Goal: Find contact information: Obtain details needed to contact an individual or organization

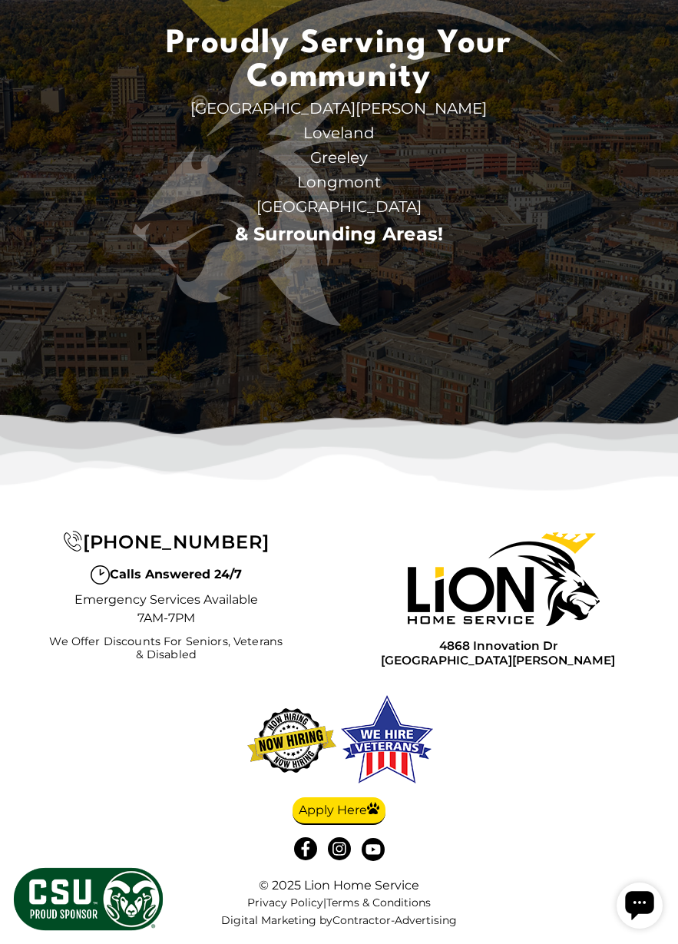
scroll to position [4532, 0]
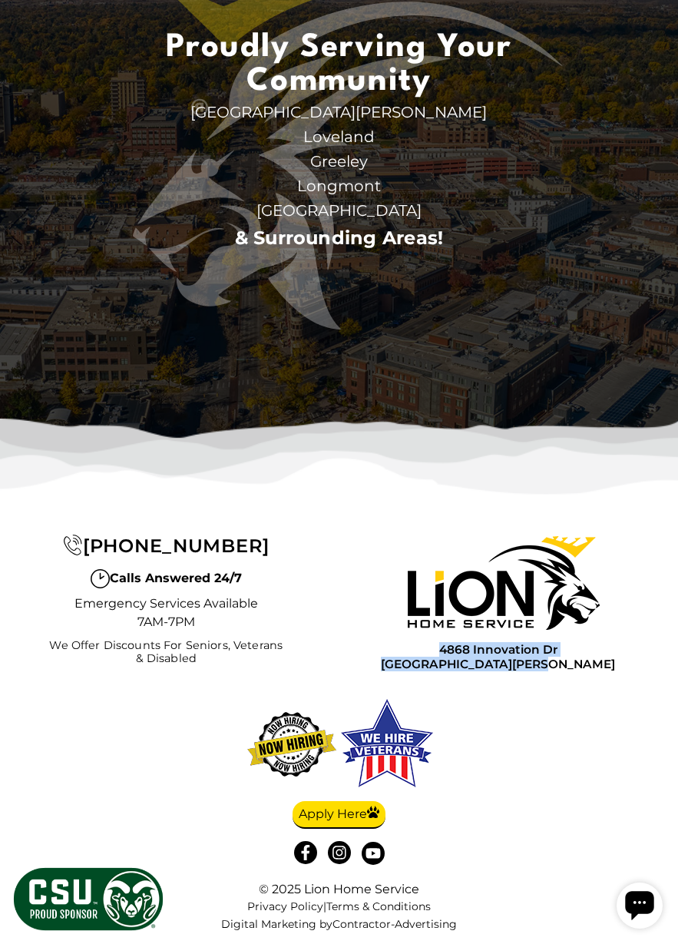
drag, startPoint x: 577, startPoint y: 632, endPoint x: 423, endPoint y: 632, distance: 153.7
click at [423, 639] on div "[STREET_ADDRESS][PERSON_NAME]" at bounding box center [499, 655] width 310 height 33
click at [403, 639] on div "[STREET_ADDRESS][PERSON_NAME]" at bounding box center [499, 655] width 310 height 33
copy span "4868 Innovation Dr"
drag, startPoint x: 428, startPoint y: 625, endPoint x: 75, endPoint y: 571, distance: 357.5
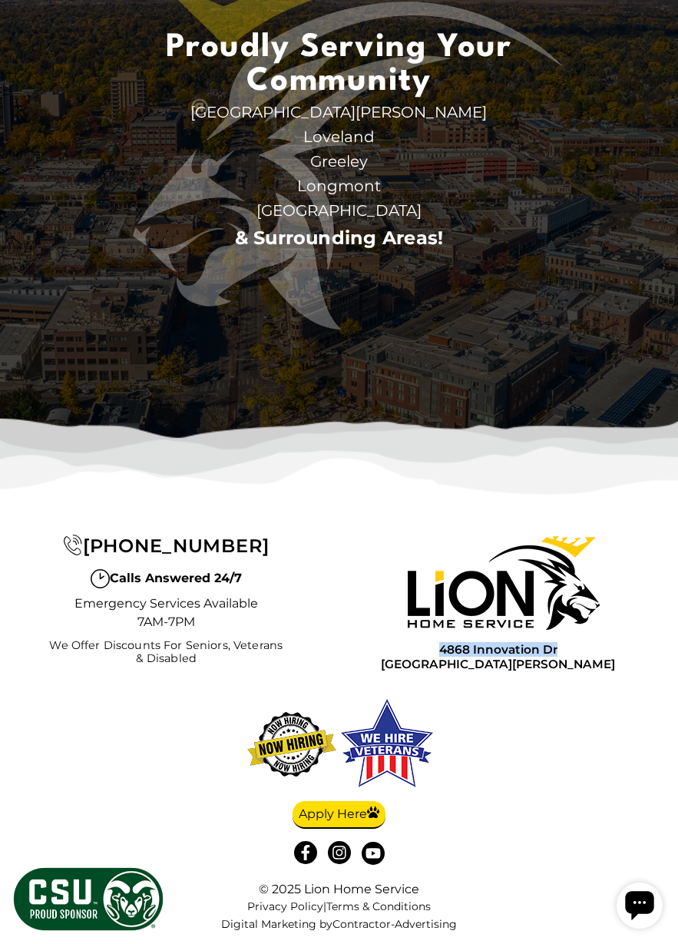
click at [559, 639] on div "[STREET_ADDRESS][PERSON_NAME]" at bounding box center [499, 655] width 310 height 33
click at [430, 751] on img at bounding box center [387, 744] width 92 height 90
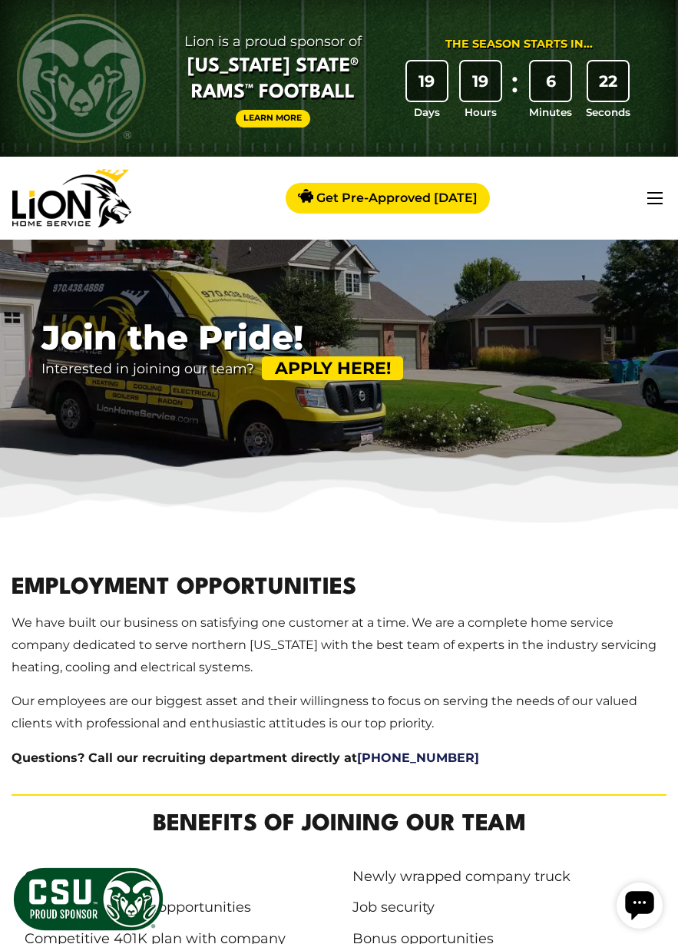
scroll to position [3205, 0]
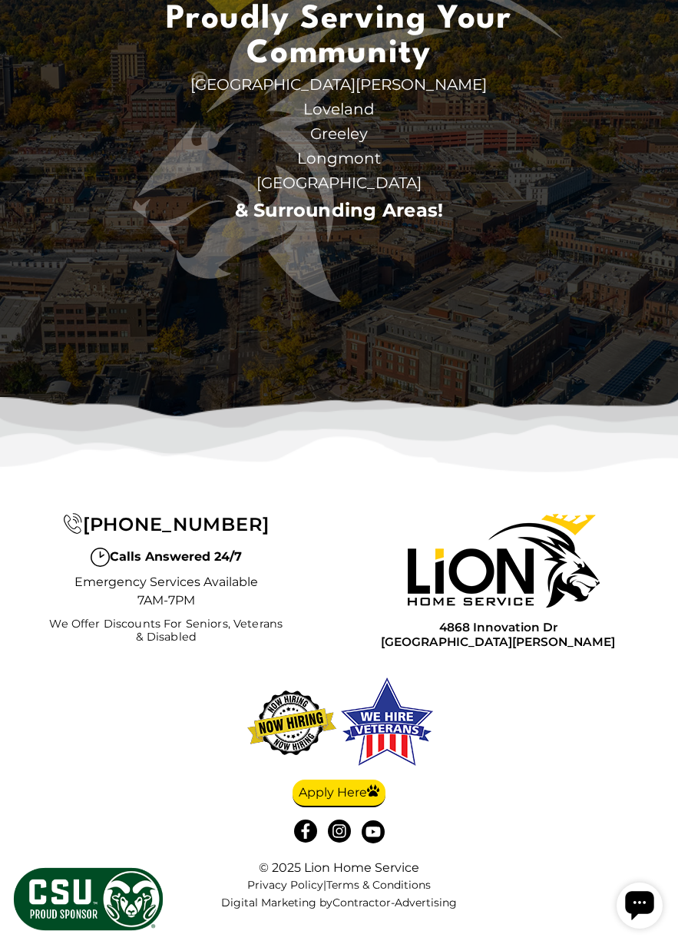
click at [353, 97] on span "[GEOGRAPHIC_DATA][PERSON_NAME]" at bounding box center [340, 84] width 486 height 25
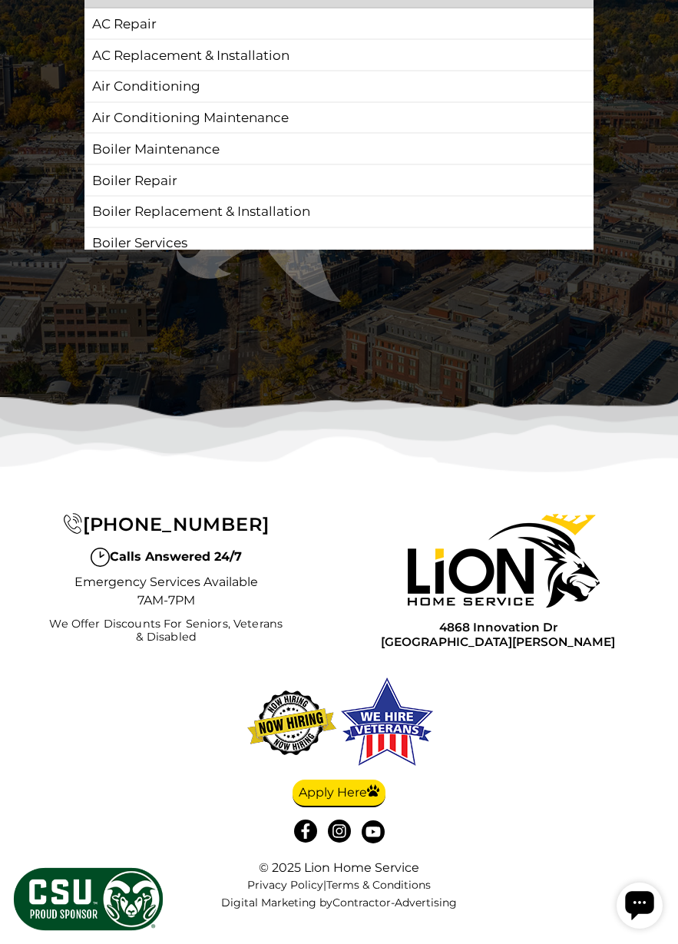
scroll to position [4095, 0]
copy div "4868 Innovation Dr [GEOGRAPHIC_DATA][PERSON_NAME]"
drag, startPoint x: 430, startPoint y: 642, endPoint x: 502, endPoint y: 640, distance: 72.2
click at [502, 640] on div "[STREET_ADDRESS][PERSON_NAME]" at bounding box center [499, 633] width 310 height 33
drag, startPoint x: 642, startPoint y: 517, endPoint x: 637, endPoint y: 572, distance: 54.7
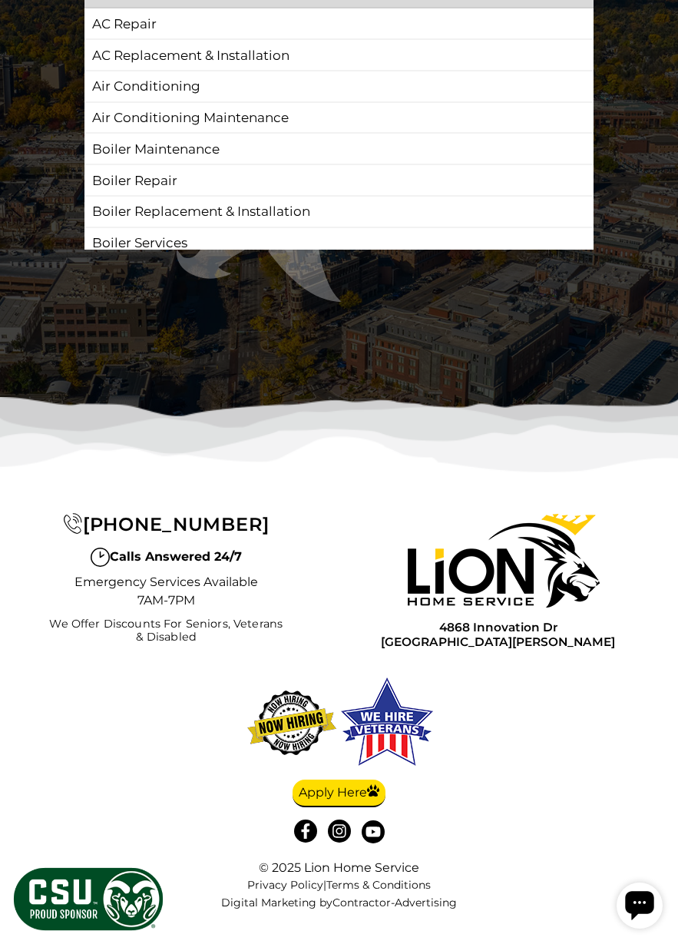
click at [644, 512] on div "[STREET_ADDRESS][PERSON_NAME]" at bounding box center [499, 577] width 333 height 175
copy span "80525"
drag, startPoint x: 606, startPoint y: 645, endPoint x: 43, endPoint y: 581, distance: 566.8
click at [530, 646] on div "[STREET_ADDRESS][PERSON_NAME]" at bounding box center [499, 633] width 310 height 33
click at [557, 738] on div "Services Heating Cooling Electrical Septic Water Heaters Connect About Blog Car…" at bounding box center [339, 716] width 678 height 453
